Goal: Use online tool/utility: Utilize a website feature to perform a specific function

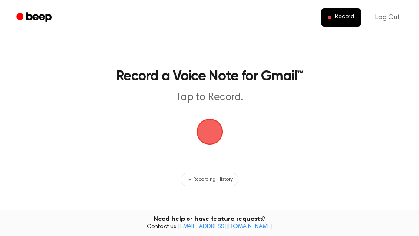
click at [214, 132] on span "button" at bounding box center [210, 131] width 49 height 49
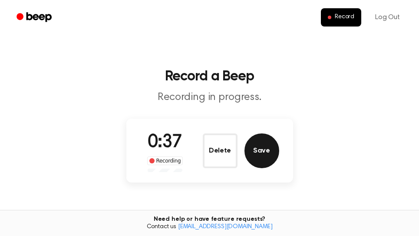
click at [269, 153] on button "Save" at bounding box center [262, 150] width 35 height 35
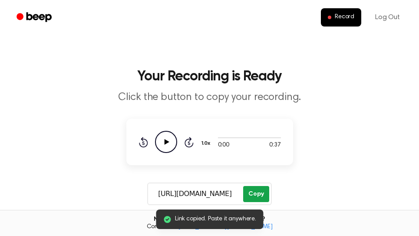
click at [263, 194] on button "Copy" at bounding box center [256, 194] width 26 height 16
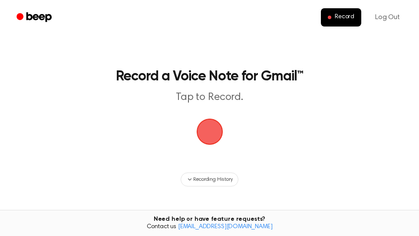
click at [214, 135] on span "button" at bounding box center [209, 131] width 37 height 37
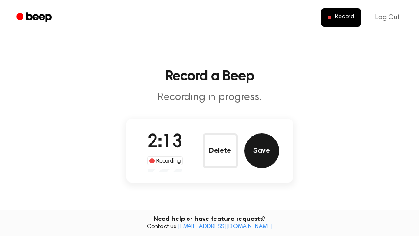
click at [263, 150] on button "Save" at bounding box center [262, 150] width 35 height 35
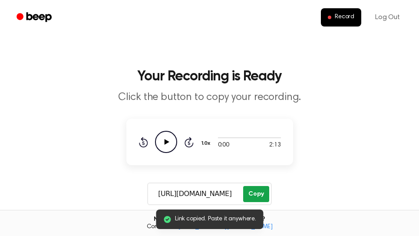
click at [262, 195] on button "Copy" at bounding box center [256, 194] width 26 height 16
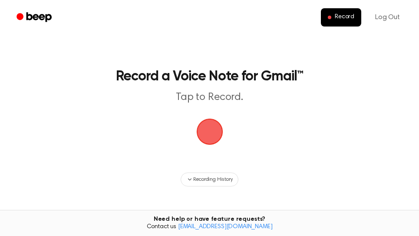
click at [213, 134] on span "button" at bounding box center [210, 132] width 28 height 28
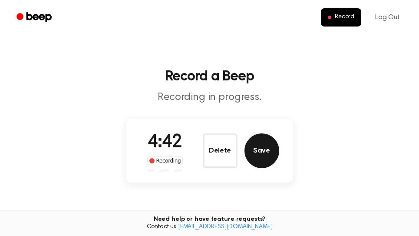
click at [262, 149] on button "Save" at bounding box center [262, 150] width 35 height 35
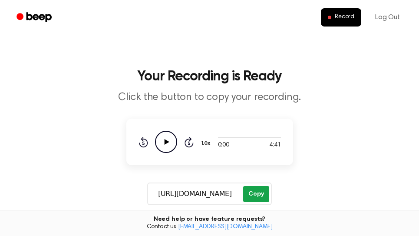
click at [258, 194] on button "Copy" at bounding box center [256, 194] width 26 height 16
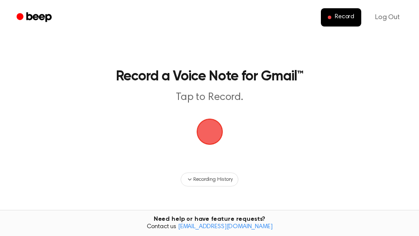
click at [213, 133] on span "button" at bounding box center [210, 132] width 30 height 30
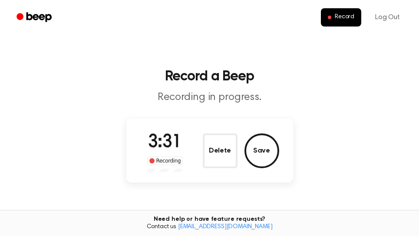
click at [268, 156] on button "Save" at bounding box center [262, 150] width 35 height 35
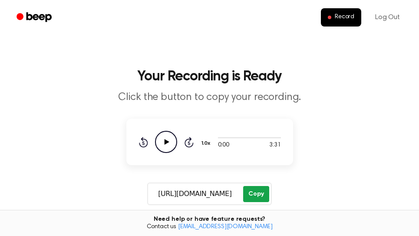
click at [258, 193] on button "Copy" at bounding box center [256, 194] width 26 height 16
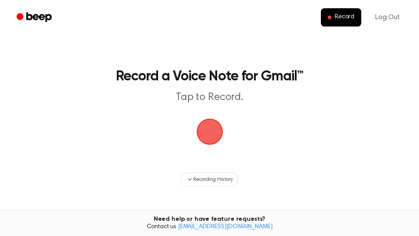
click at [211, 133] on span "button" at bounding box center [209, 131] width 31 height 31
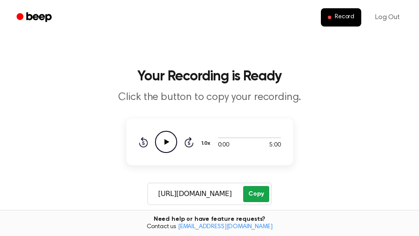
click at [253, 194] on button "Copy" at bounding box center [256, 194] width 26 height 16
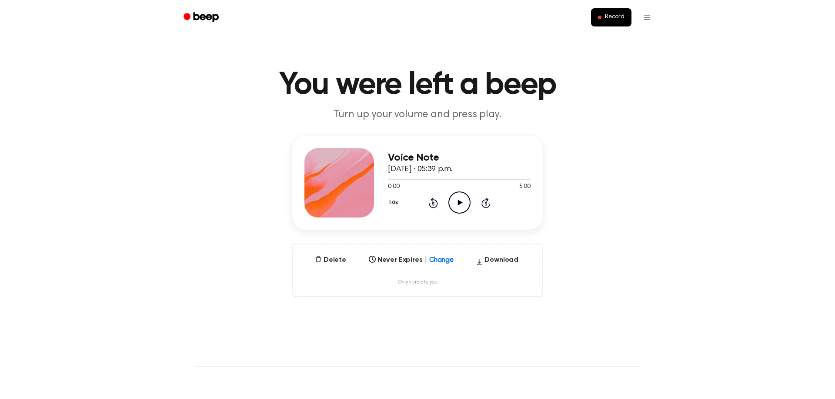
click at [462, 202] on icon "Play Audio" at bounding box center [459, 203] width 22 height 22
click at [523, 179] on div at bounding box center [459, 179] width 143 height 1
